Goal: Information Seeking & Learning: Learn about a topic

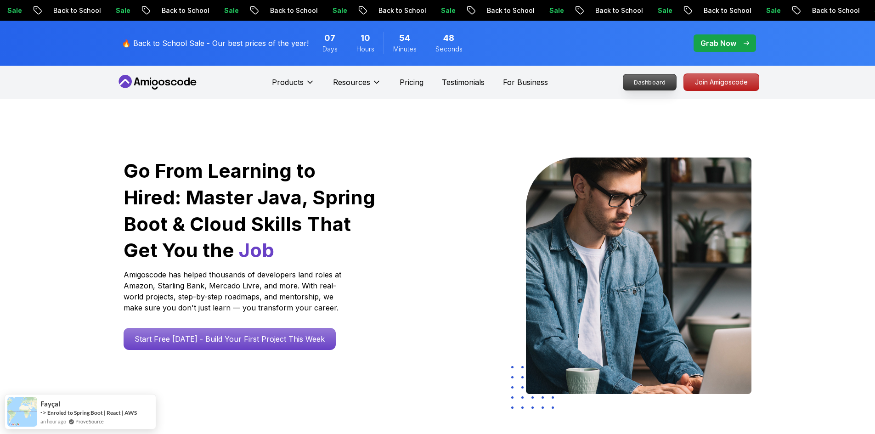
click at [648, 83] on p "Dashboard" at bounding box center [649, 82] width 53 height 16
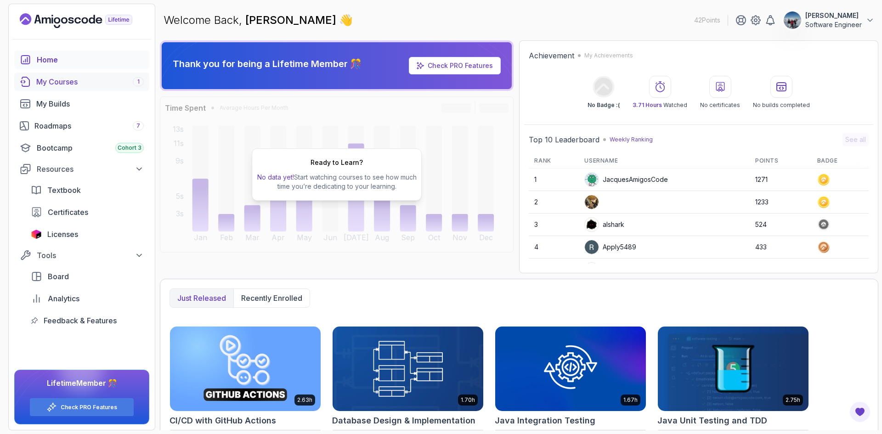
click at [74, 86] on div "My Courses 1" at bounding box center [90, 81] width 108 height 11
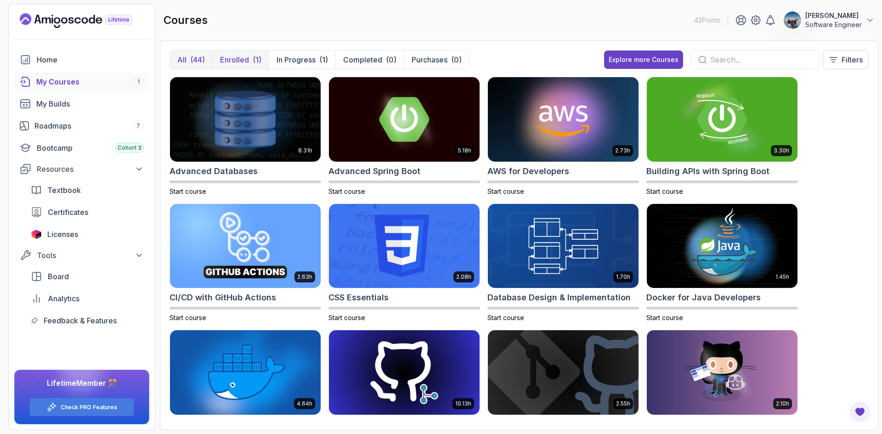
click at [240, 60] on p "Enrolled" at bounding box center [234, 59] width 29 height 11
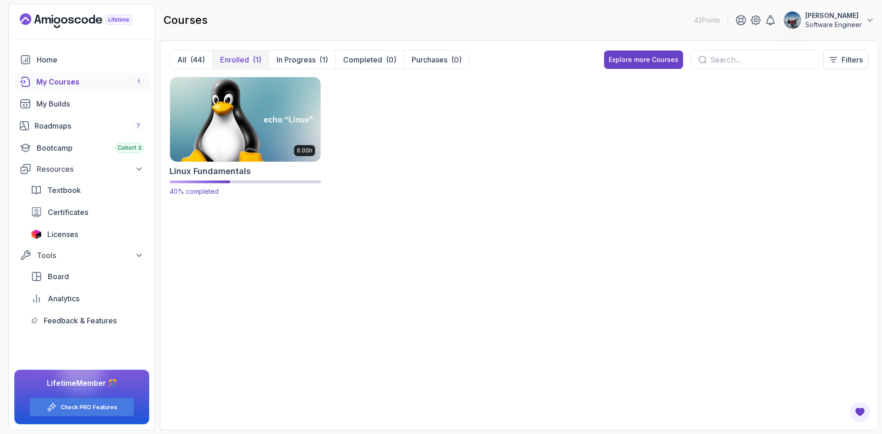
click at [279, 132] on img at bounding box center [245, 119] width 158 height 89
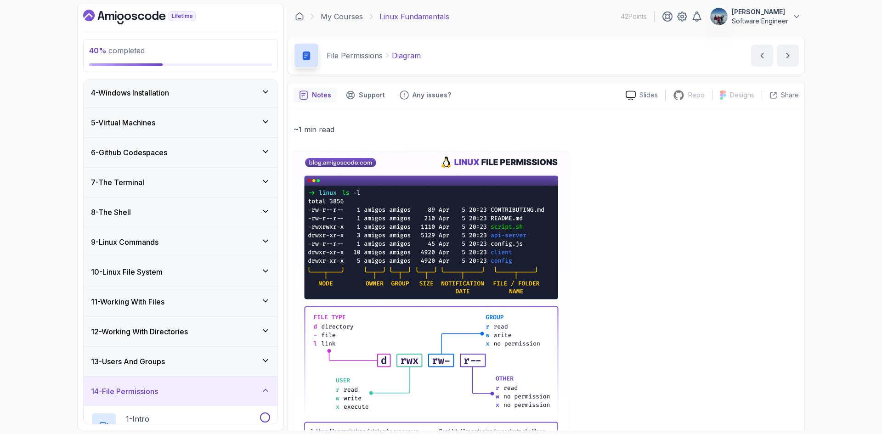
scroll to position [92, 0]
click at [159, 184] on div "7 - The Terminal" at bounding box center [180, 181] width 179 height 11
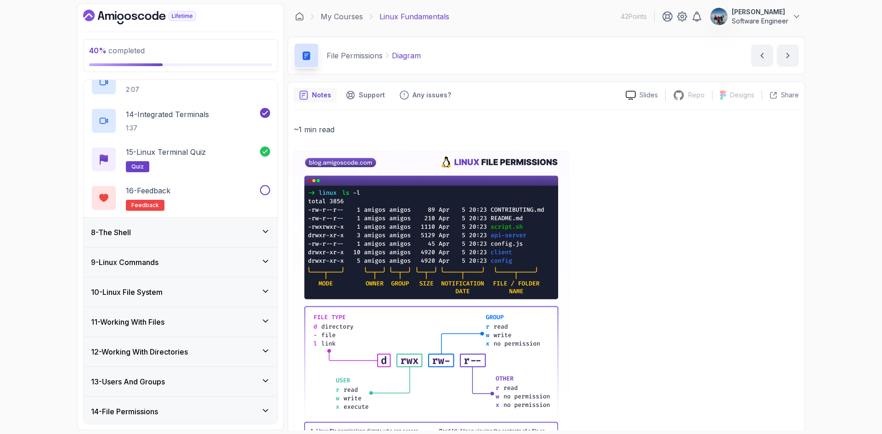
scroll to position [689, 0]
click at [163, 234] on div "8 - The Shell" at bounding box center [180, 232] width 179 height 11
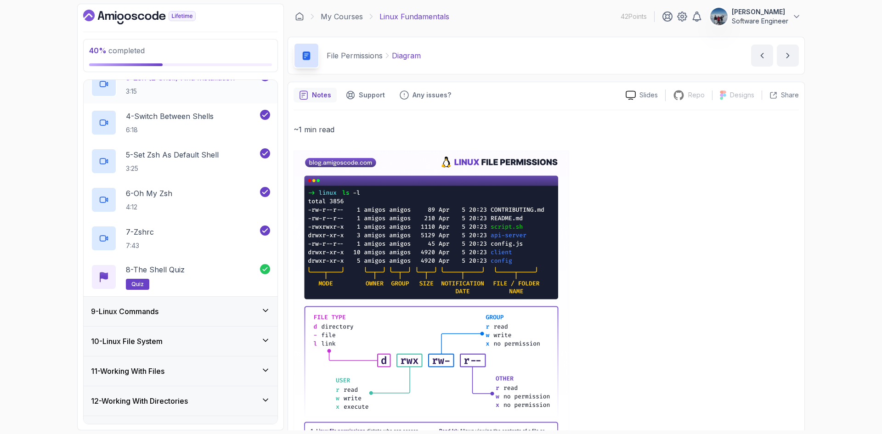
scroll to position [379, 0]
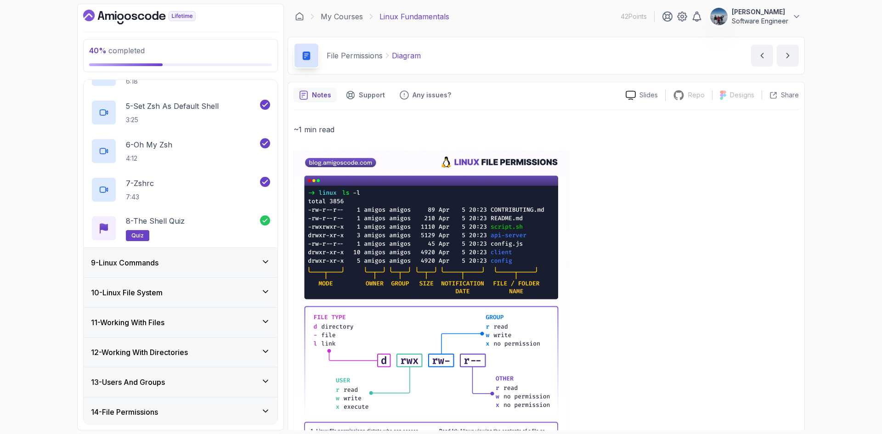
click at [138, 266] on h3 "9 - Linux Commands" at bounding box center [125, 262] width 68 height 11
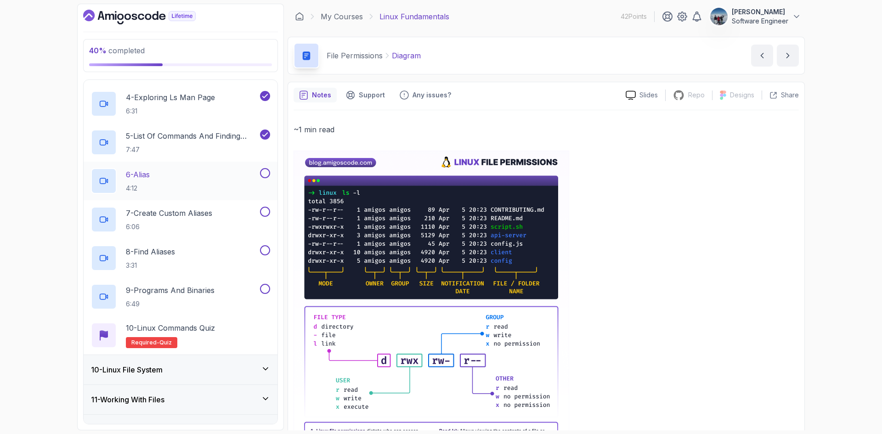
click at [175, 178] on div "6 - Alias 4:12" at bounding box center [174, 181] width 167 height 26
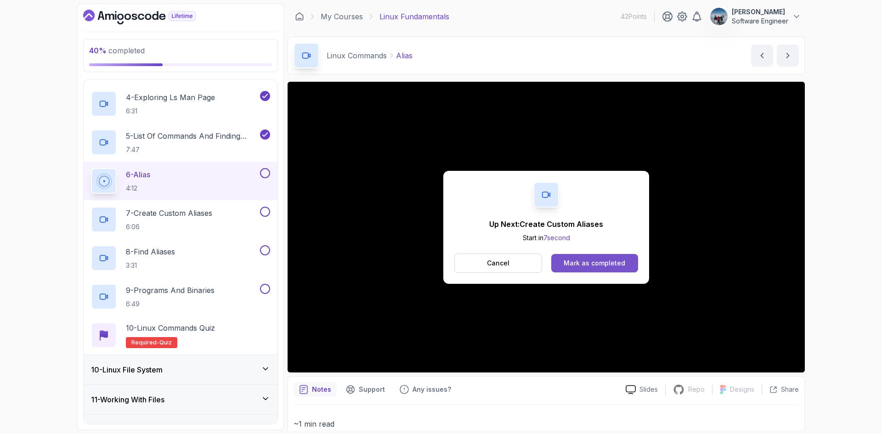
click at [619, 261] on div "Mark as completed" at bounding box center [595, 263] width 62 height 9
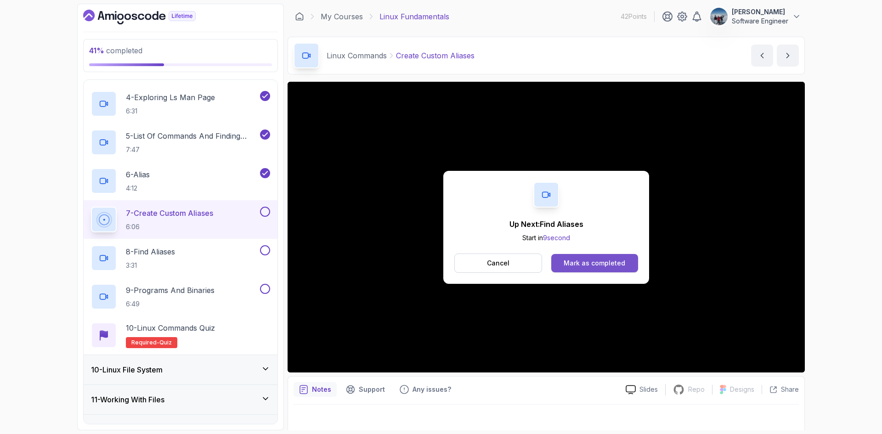
click at [586, 261] on div "Mark as completed" at bounding box center [595, 263] width 62 height 9
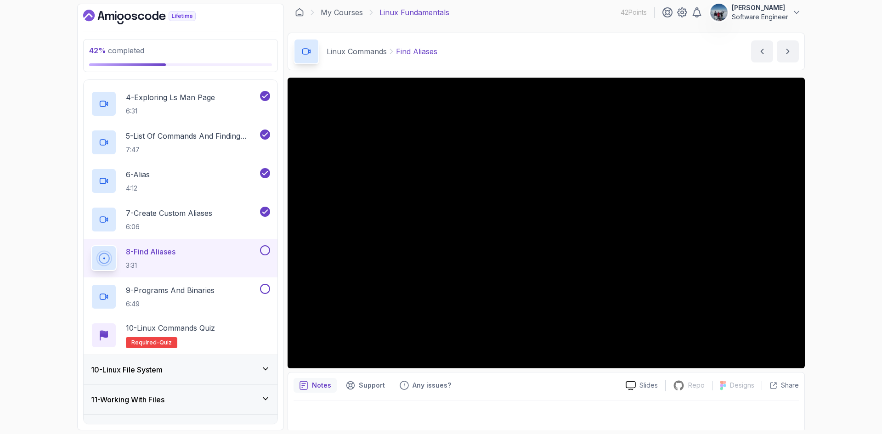
scroll to position [6, 0]
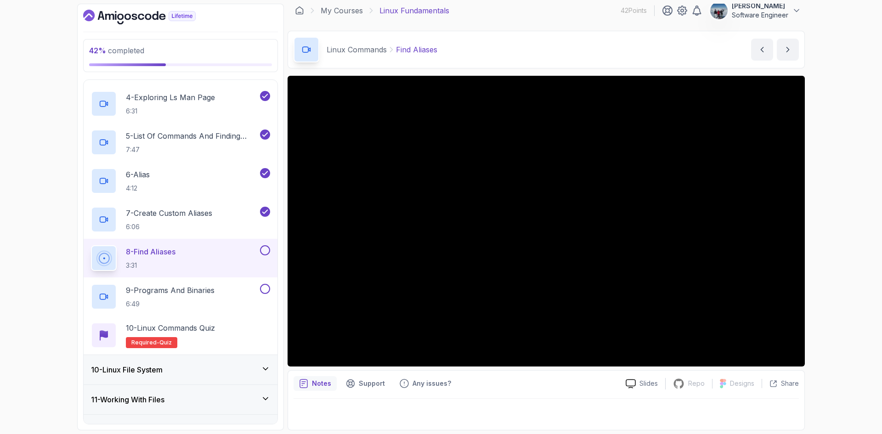
click at [316, 386] on p "Notes" at bounding box center [321, 383] width 19 height 9
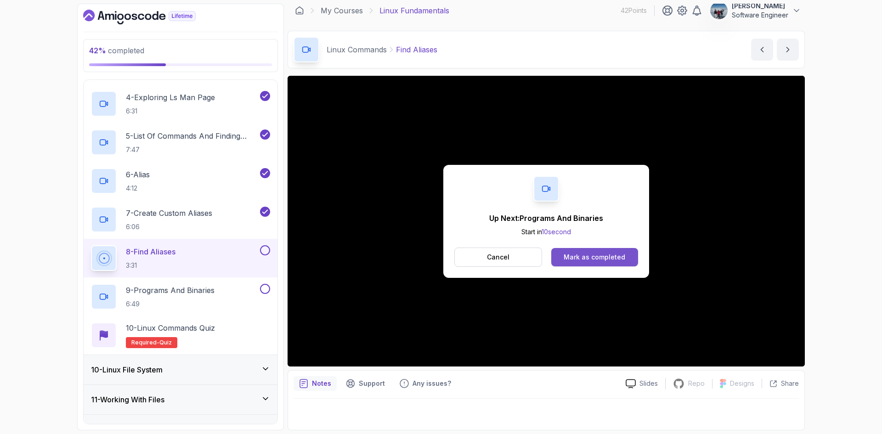
click at [584, 257] on div "Mark as completed" at bounding box center [595, 257] width 62 height 9
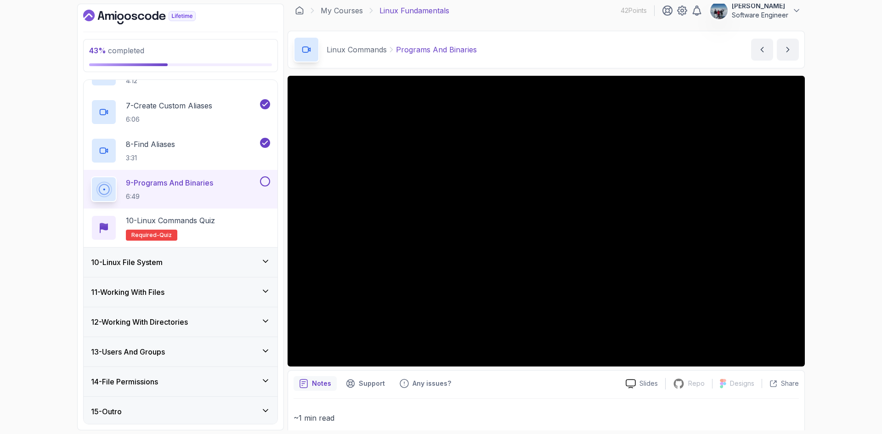
scroll to position [489, 0]
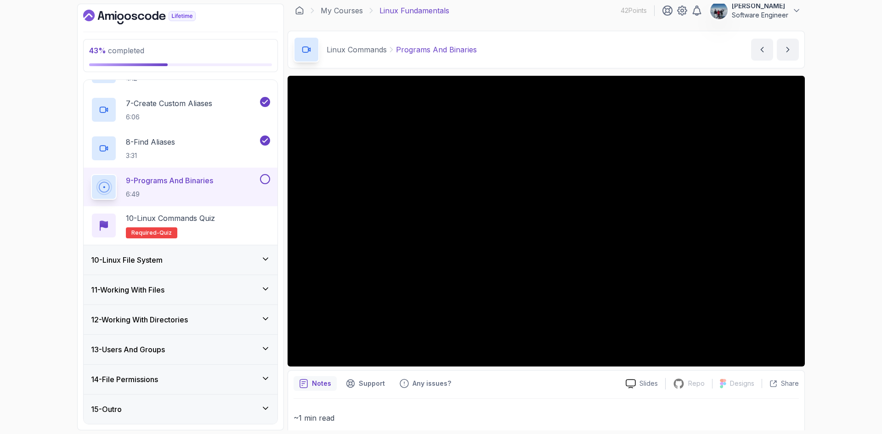
click at [119, 257] on h3 "10 - Linux File System" at bounding box center [127, 260] width 72 height 11
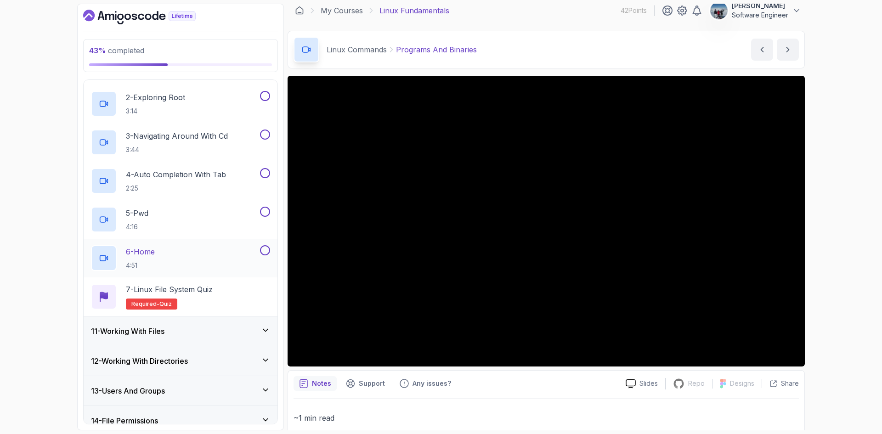
scroll to position [374, 0]
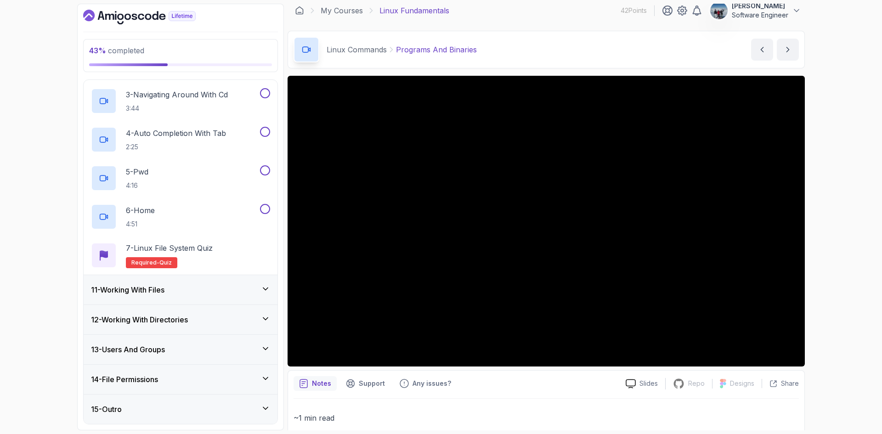
click at [171, 294] on div "11 - Working With Files" at bounding box center [180, 289] width 179 height 11
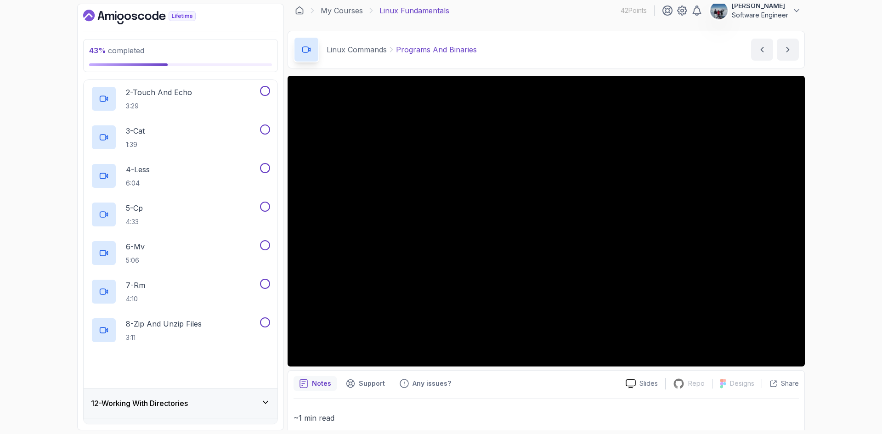
scroll to position [451, 0]
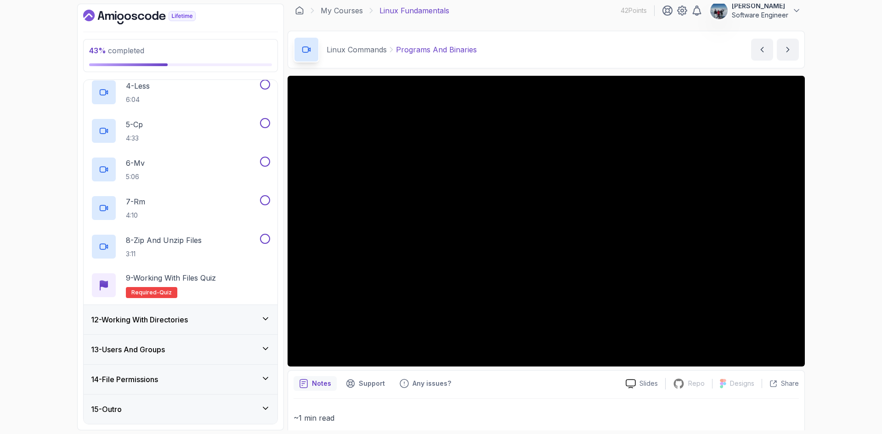
click at [134, 326] on div "12 - Working With Directories" at bounding box center [181, 319] width 194 height 29
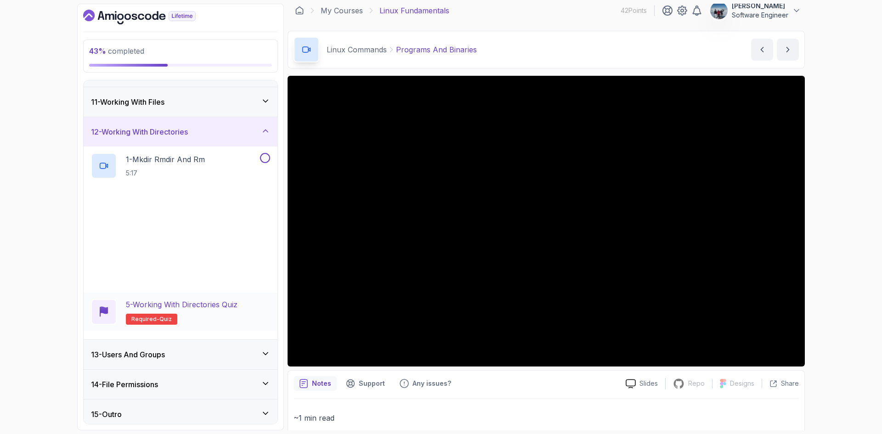
scroll to position [297, 0]
